Goal: Book appointment/travel/reservation

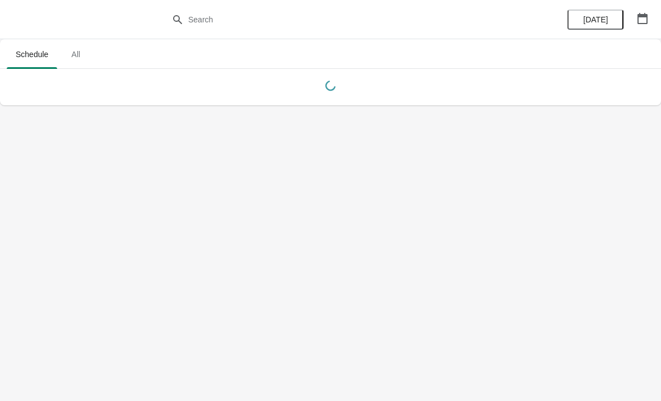
click at [92, 50] on button "All" at bounding box center [75, 54] width 32 height 29
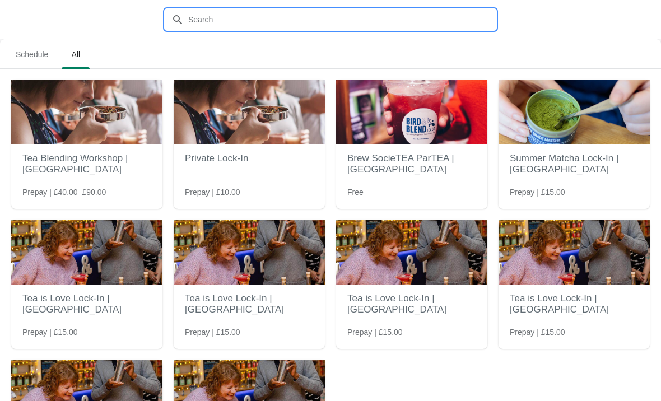
click at [318, 21] on input "text" at bounding box center [342, 20] width 308 height 20
type input "Guild"
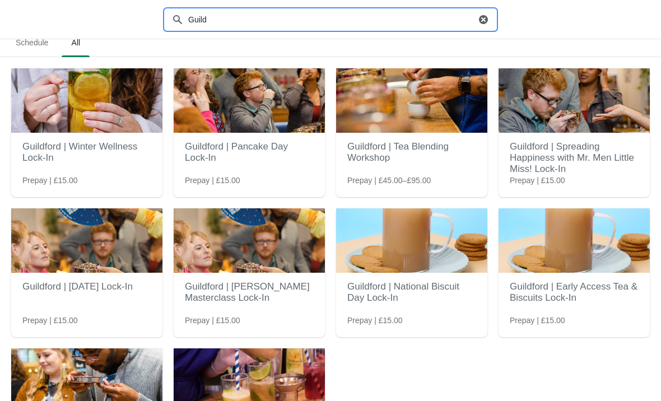
scroll to position [52, 0]
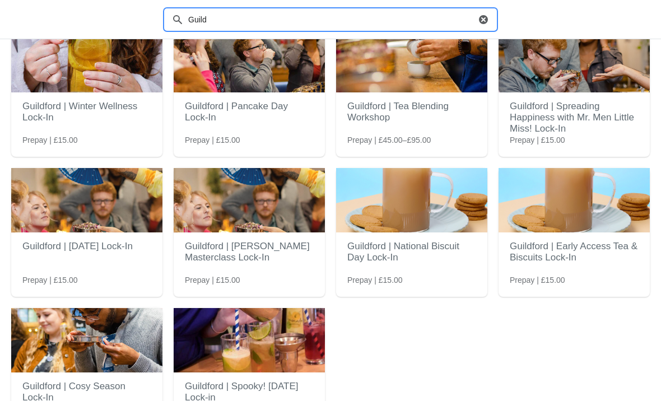
click at [437, 123] on h2 "Guildford | Tea Blending Workshop" at bounding box center [411, 112] width 129 height 34
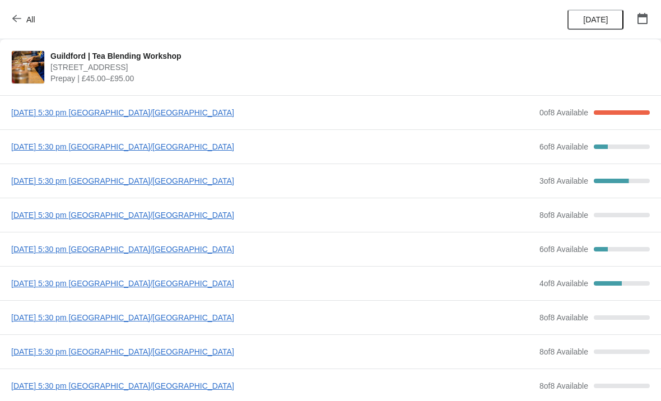
scroll to position [24, 0]
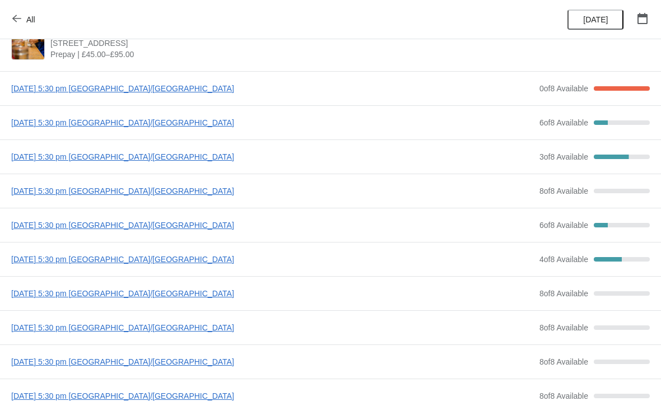
click at [167, 121] on span "[DATE] 5:30 pm [GEOGRAPHIC_DATA]/[GEOGRAPHIC_DATA]" at bounding box center [272, 122] width 522 height 11
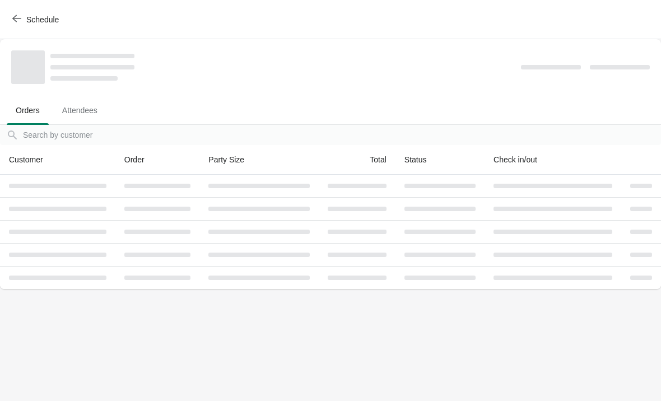
scroll to position [0, 0]
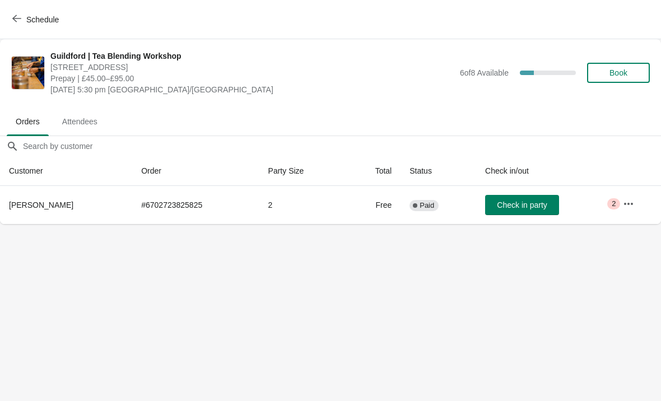
click at [629, 71] on span "Book" at bounding box center [618, 72] width 43 height 9
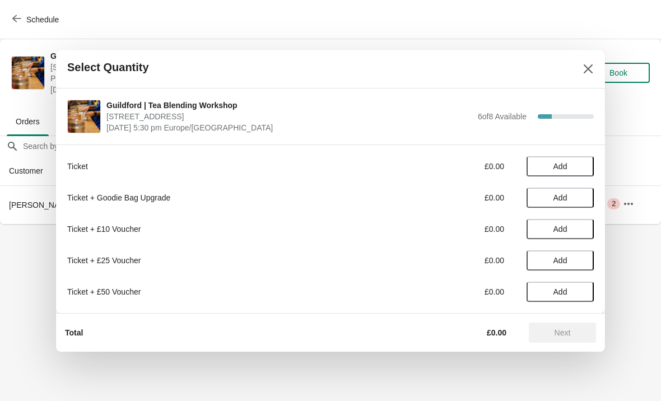
click at [579, 171] on button "Add" at bounding box center [559, 166] width 67 height 20
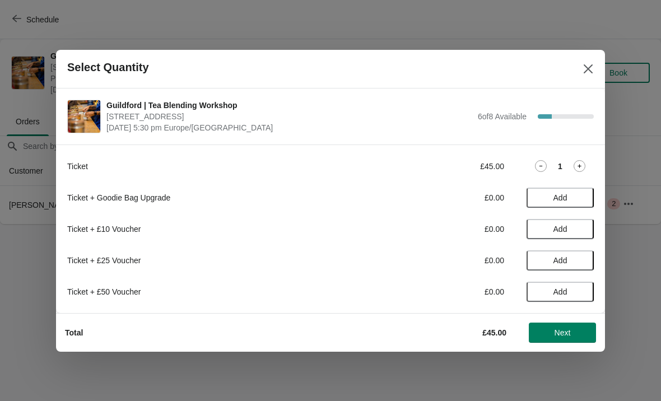
click at [580, 332] on span "Next" at bounding box center [561, 332] width 49 height 9
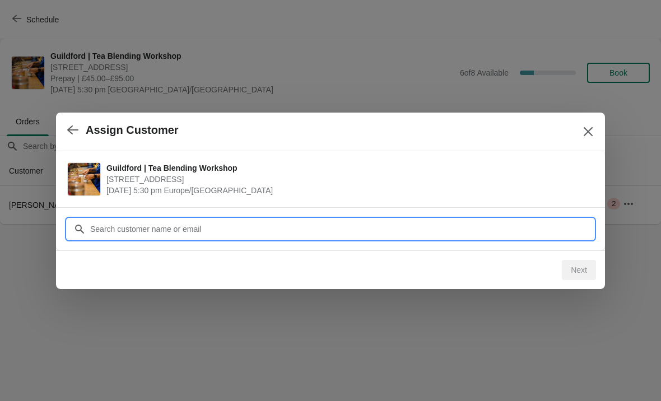
click at [312, 229] on input "Customer" at bounding box center [342, 229] width 504 height 20
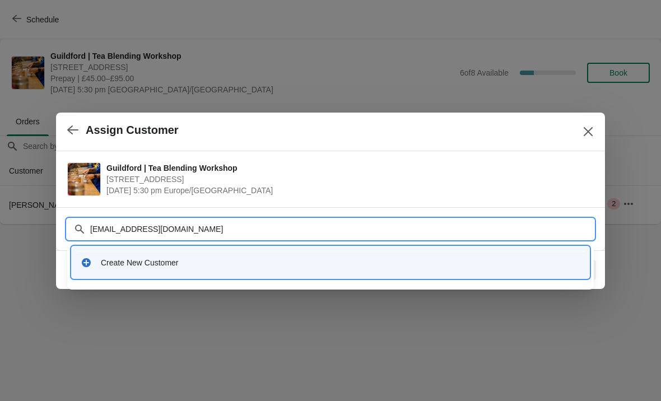
type input "[EMAIL_ADDRESS][DOMAIN_NAME]"
click at [111, 232] on input "[EMAIL_ADDRESS][DOMAIN_NAME]" at bounding box center [342, 229] width 504 height 20
click at [480, 260] on div "Create New Customer" at bounding box center [340, 262] width 479 height 11
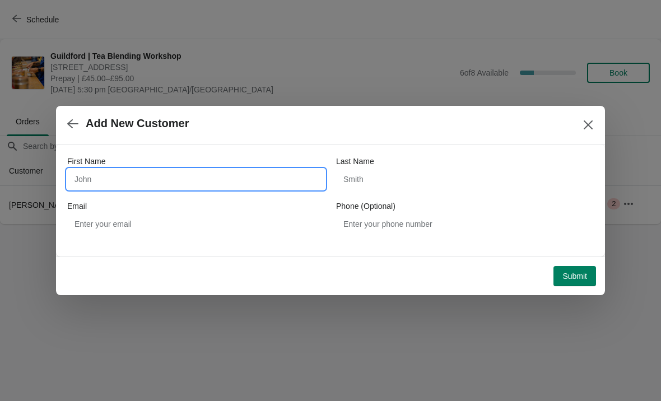
click at [245, 172] on input "First Name" at bounding box center [196, 179] width 258 height 20
click at [266, 209] on div "Email" at bounding box center [196, 205] width 258 height 11
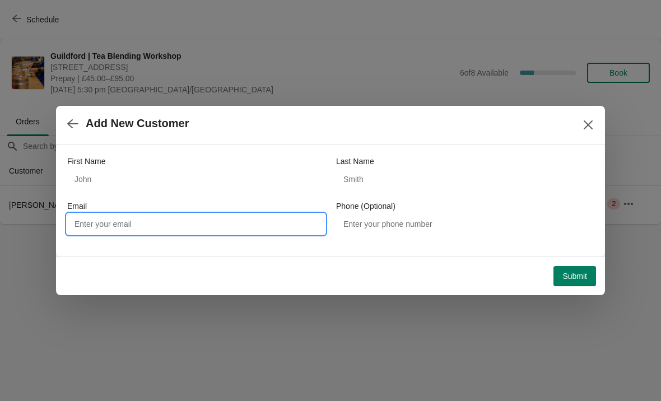
click at [251, 228] on input "Email" at bounding box center [196, 224] width 258 height 20
click at [214, 225] on input "Email" at bounding box center [196, 224] width 258 height 20
paste input "[EMAIL_ADDRESS][DOMAIN_NAME]"
type input "[EMAIL_ADDRESS][DOMAIN_NAME]"
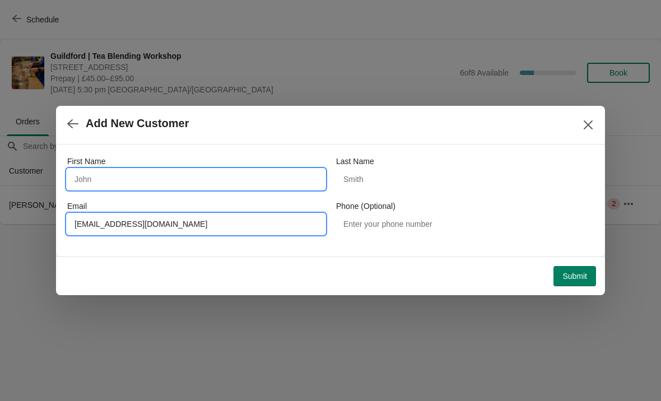
click at [154, 176] on input "First Name" at bounding box center [196, 179] width 258 height 20
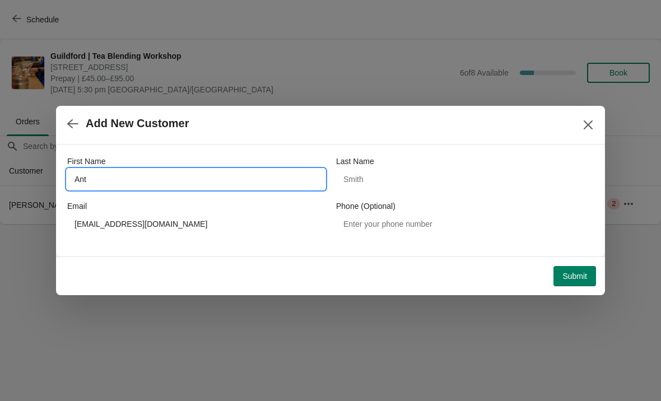
type input "Ant"
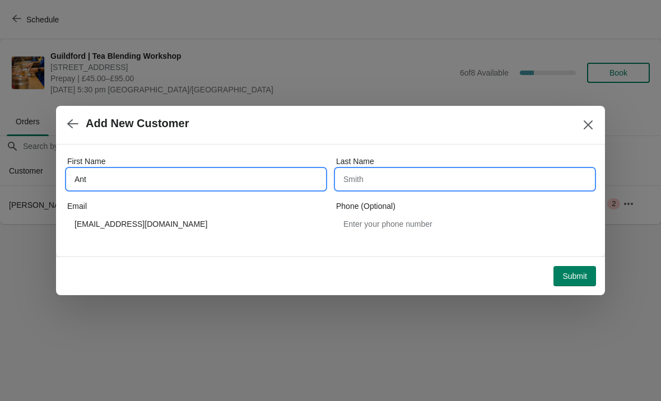
click at [408, 179] on input "Last Name" at bounding box center [465, 179] width 258 height 20
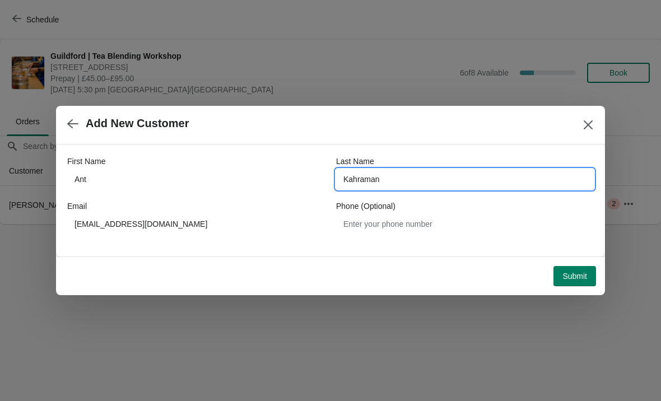
type input "Kahraman"
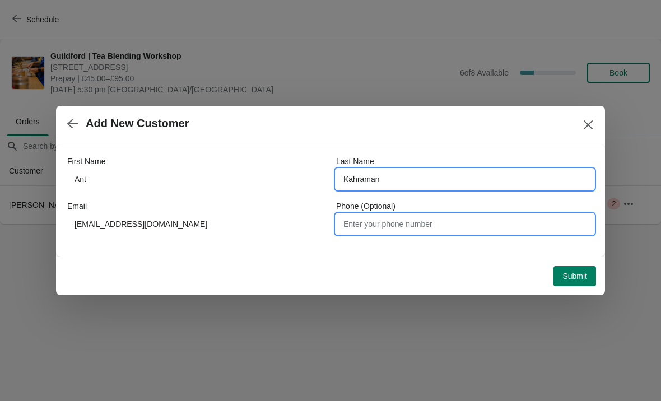
click at [394, 226] on input "Phone (Optional)" at bounding box center [465, 224] width 258 height 20
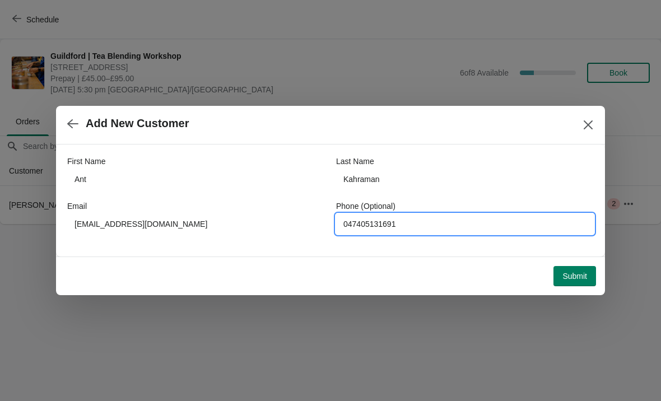
click at [342, 222] on input "047405131691" at bounding box center [465, 224] width 258 height 20
type input "07405131691"
click at [586, 272] on span "Submit" at bounding box center [574, 275] width 25 height 9
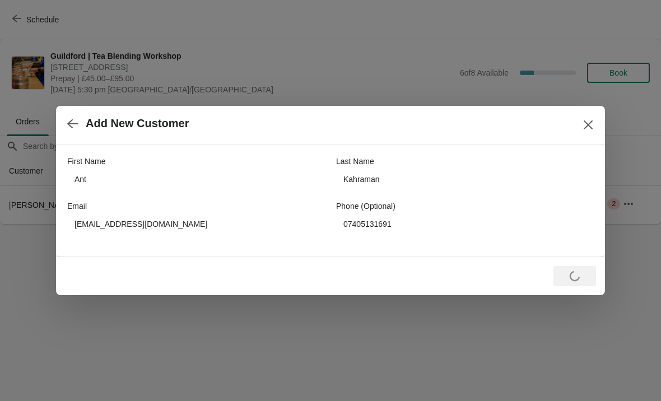
click at [578, 119] on button "Close" at bounding box center [588, 125] width 20 height 20
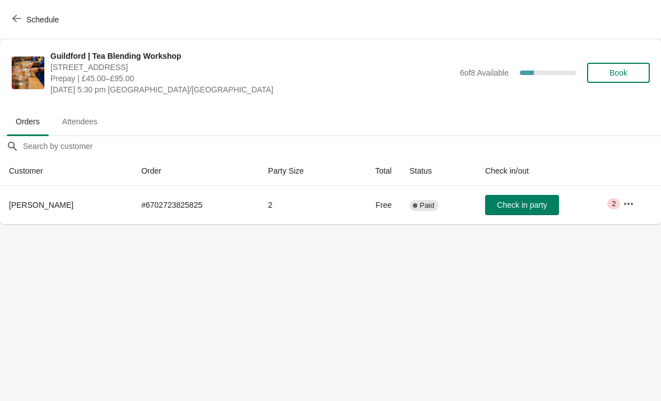
click at [617, 71] on span "Book" at bounding box center [618, 72] width 18 height 9
